Goal: Purchase product/service

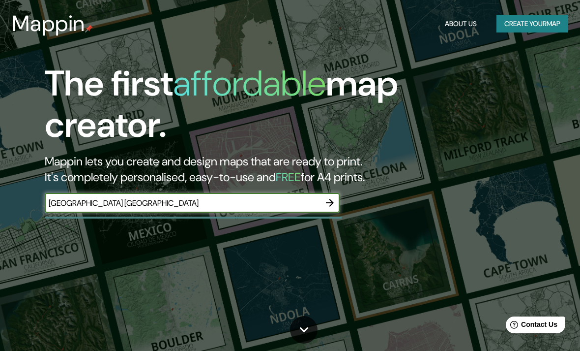
type input "[GEOGRAPHIC_DATA] [GEOGRAPHIC_DATA]"
click at [326, 194] on button "button" at bounding box center [330, 203] width 20 height 20
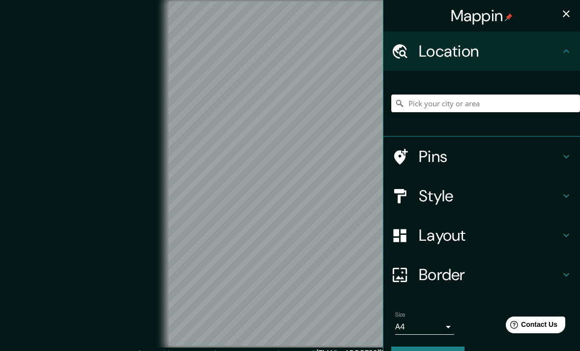
click at [536, 105] on input "Pick your city or area" at bounding box center [485, 103] width 189 height 18
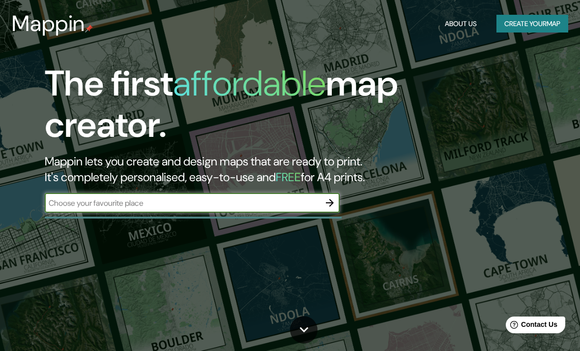
click at [324, 198] on icon "button" at bounding box center [330, 203] width 12 height 12
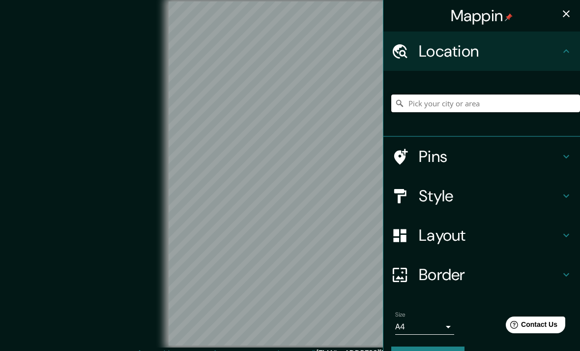
click at [519, 109] on input "Pick your city or area" at bounding box center [485, 103] width 189 height 18
click at [569, 102] on input "[GEOGRAPHIC_DATA], [GEOGRAPHIC_DATA], [GEOGRAPHIC_DATA]" at bounding box center [485, 103] width 189 height 18
click at [565, 101] on input "[GEOGRAPHIC_DATA], [GEOGRAPHIC_DATA], [GEOGRAPHIC_DATA]" at bounding box center [485, 103] width 189 height 18
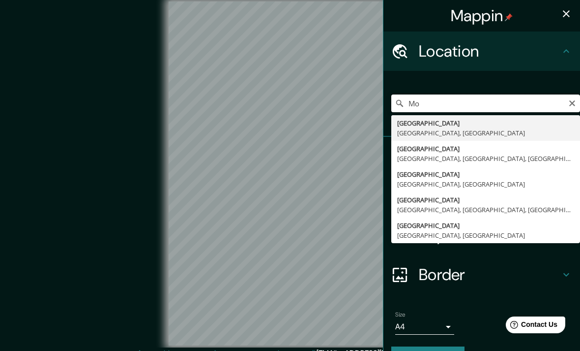
type input "M"
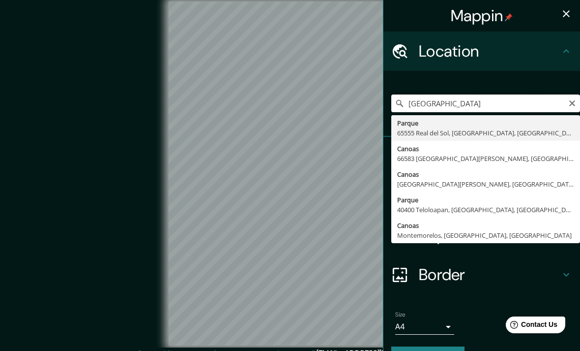
type input "[GEOGRAPHIC_DATA]"
